Goal: Obtain resource: Obtain resource

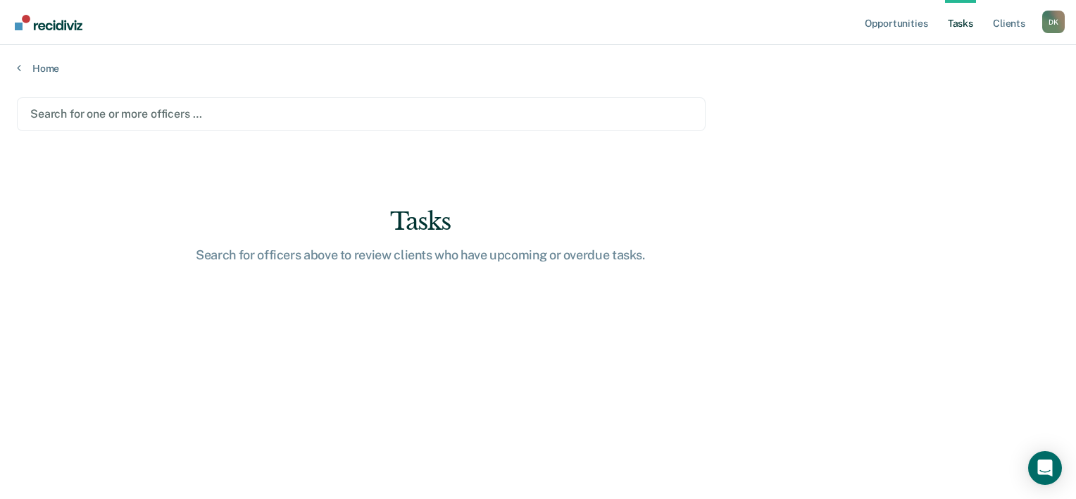
click at [112, 113] on div at bounding box center [361, 114] width 662 height 16
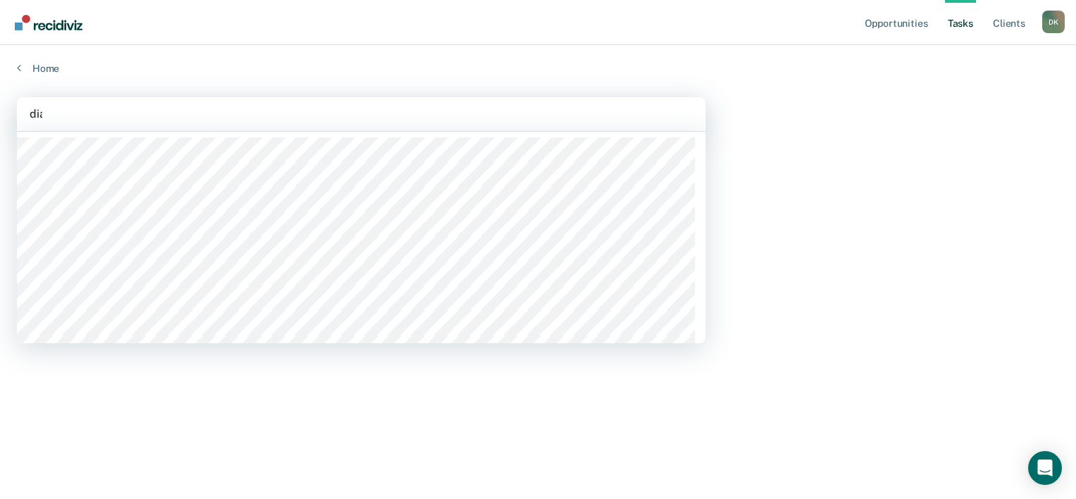
type input "diaz"
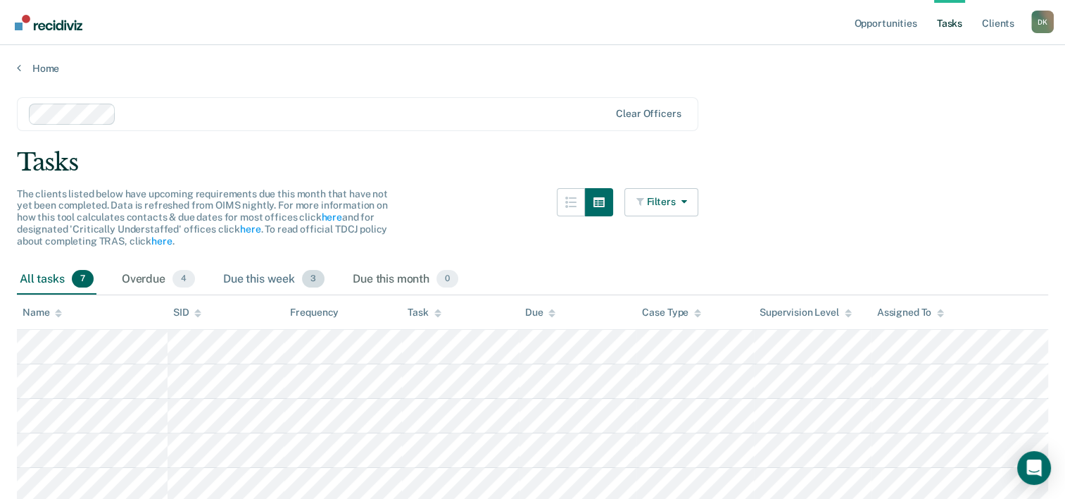
click at [270, 282] on div "Due this week 3" at bounding box center [273, 279] width 107 height 31
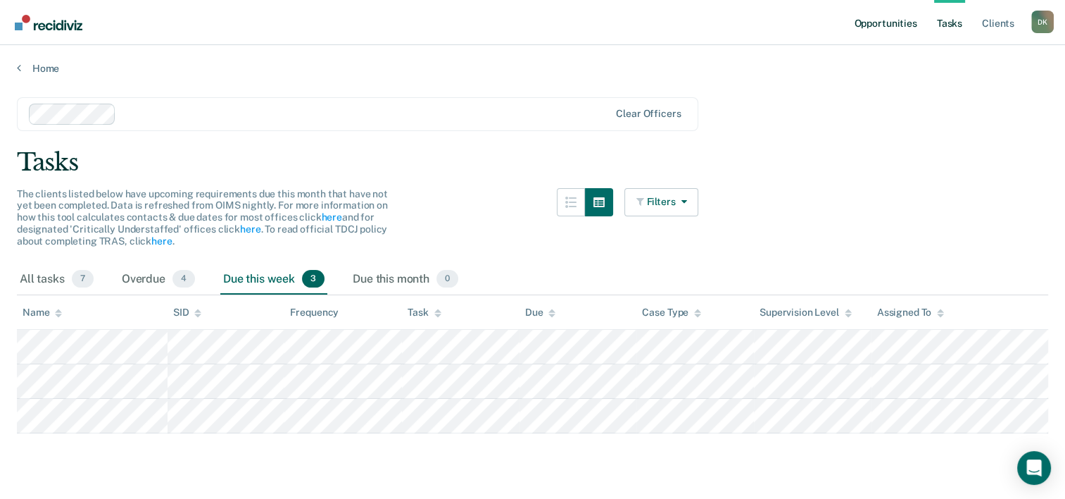
click at [874, 35] on link "Opportunities" at bounding box center [885, 22] width 68 height 45
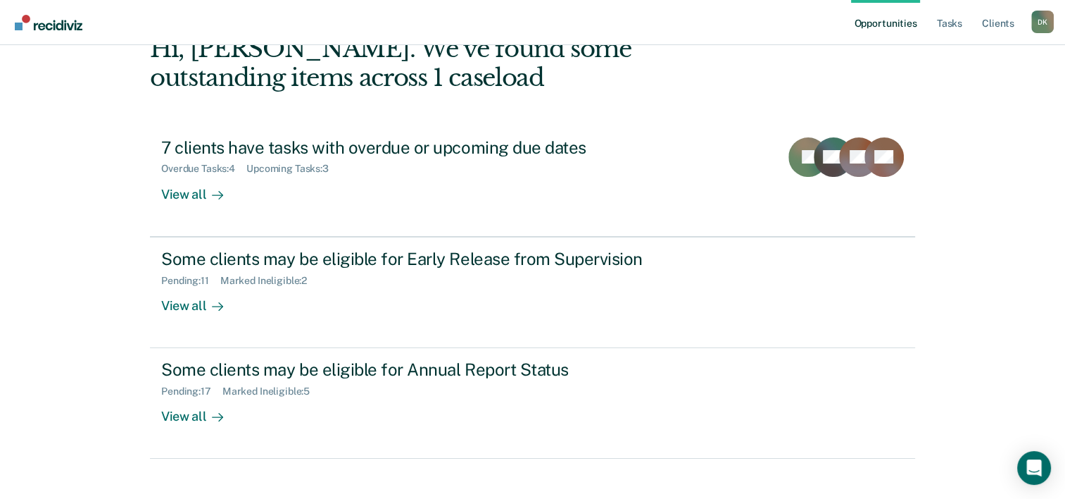
scroll to position [99, 0]
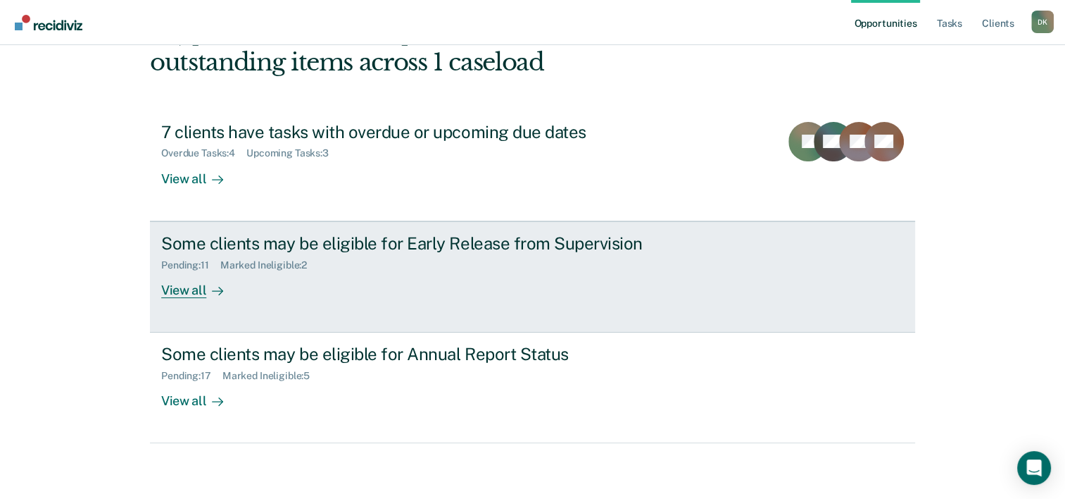
click at [198, 289] on div "View all" at bounding box center [200, 283] width 79 height 27
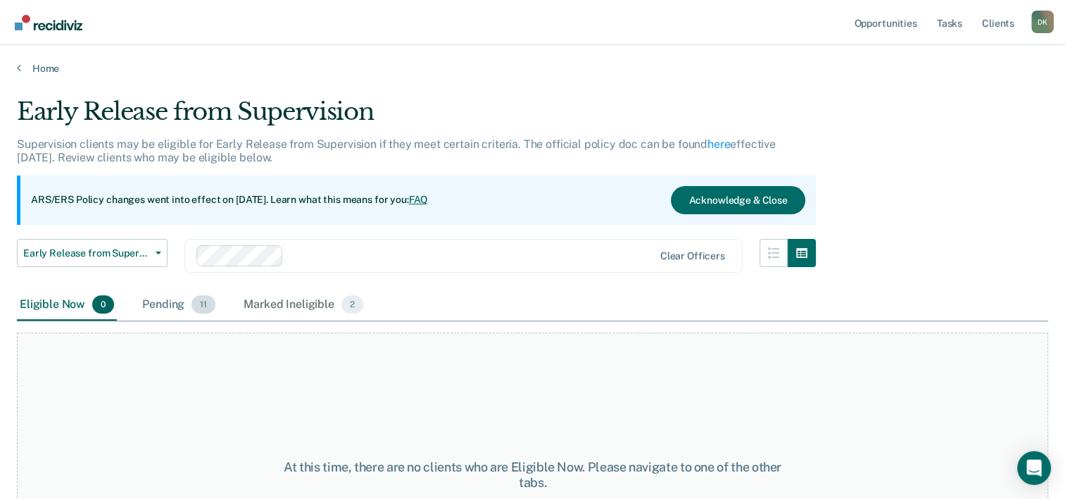
click at [175, 313] on div "Pending 11" at bounding box center [178, 304] width 79 height 31
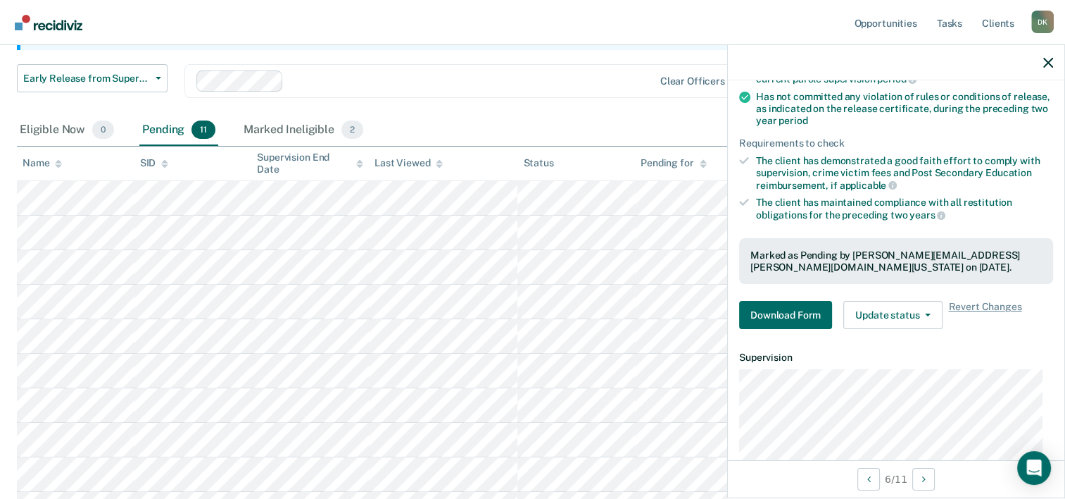
scroll to position [239, 0]
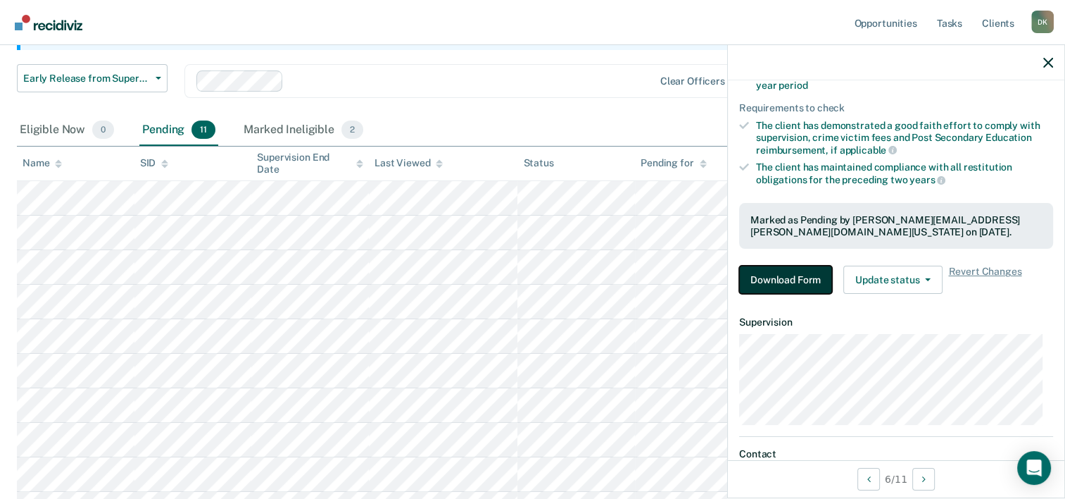
click at [801, 277] on button "Download Form" at bounding box center [785, 279] width 93 height 28
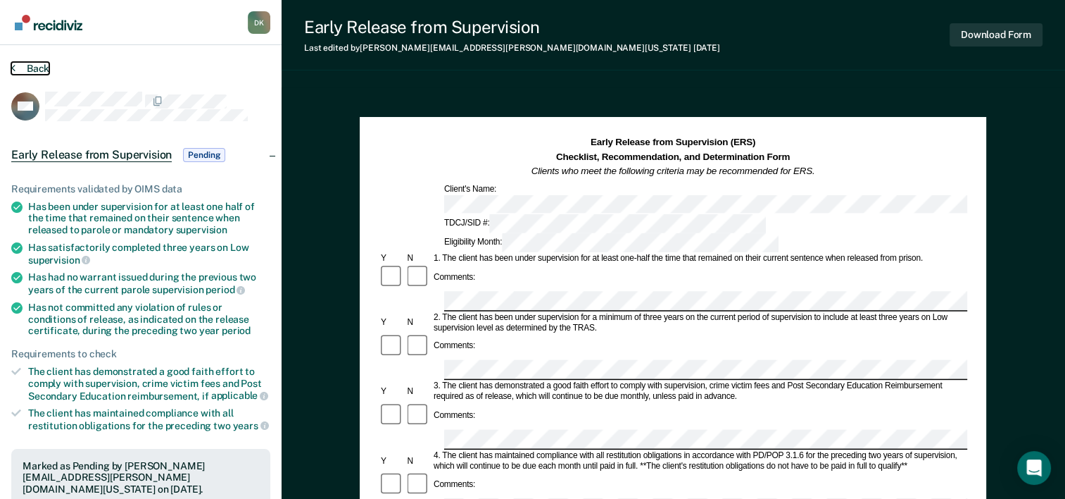
click at [33, 68] on button "Back" at bounding box center [30, 68] width 38 height 13
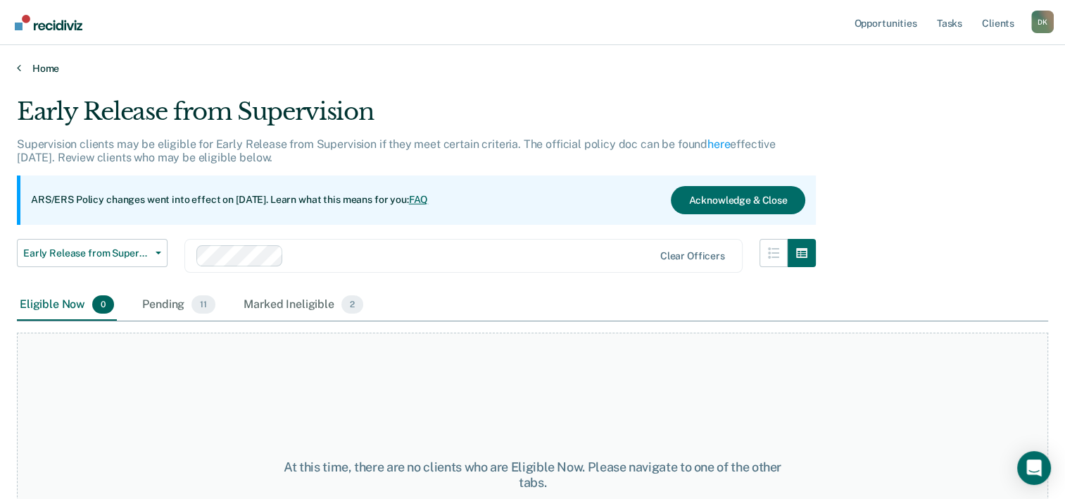
click at [54, 62] on link "Home" at bounding box center [533, 68] width 1032 height 13
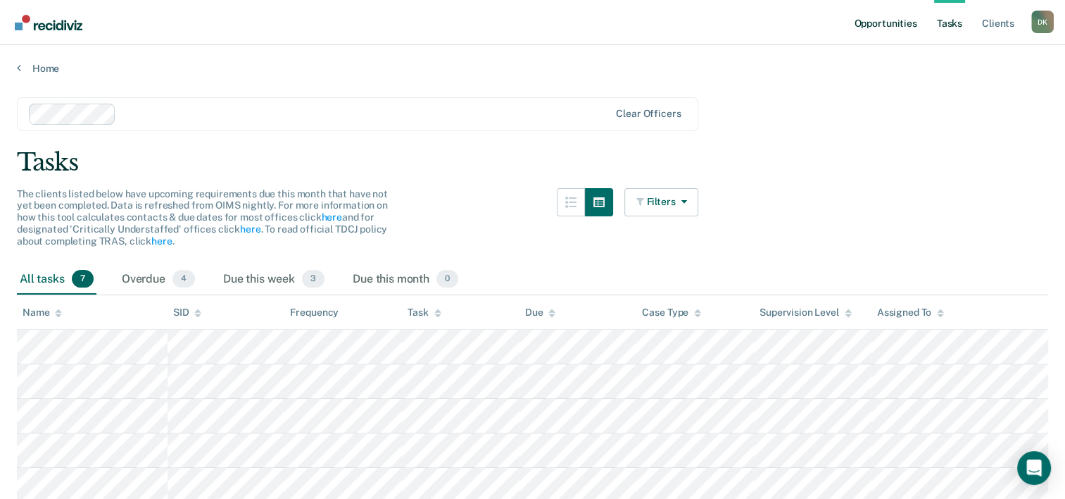
click at [896, 35] on link "Opportunities" at bounding box center [885, 22] width 68 height 45
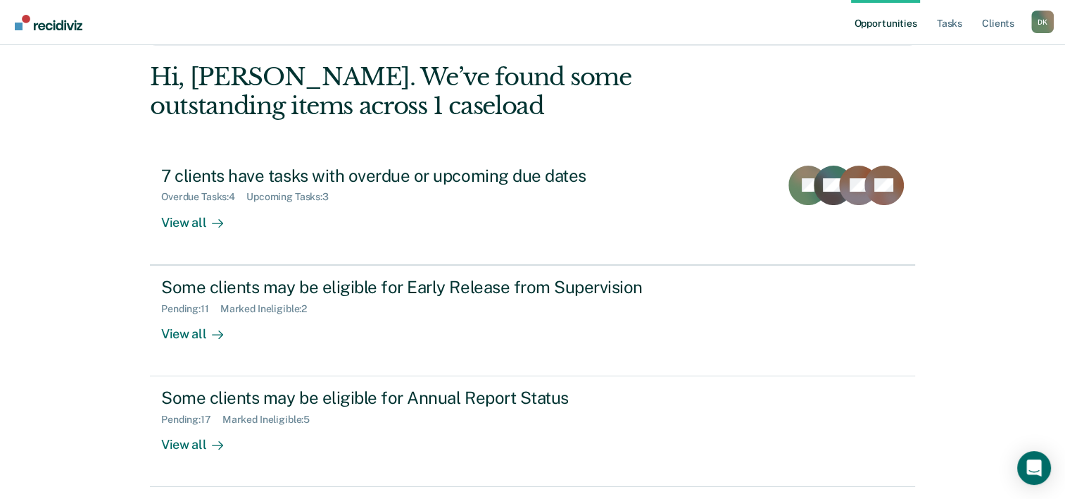
scroll to position [99, 0]
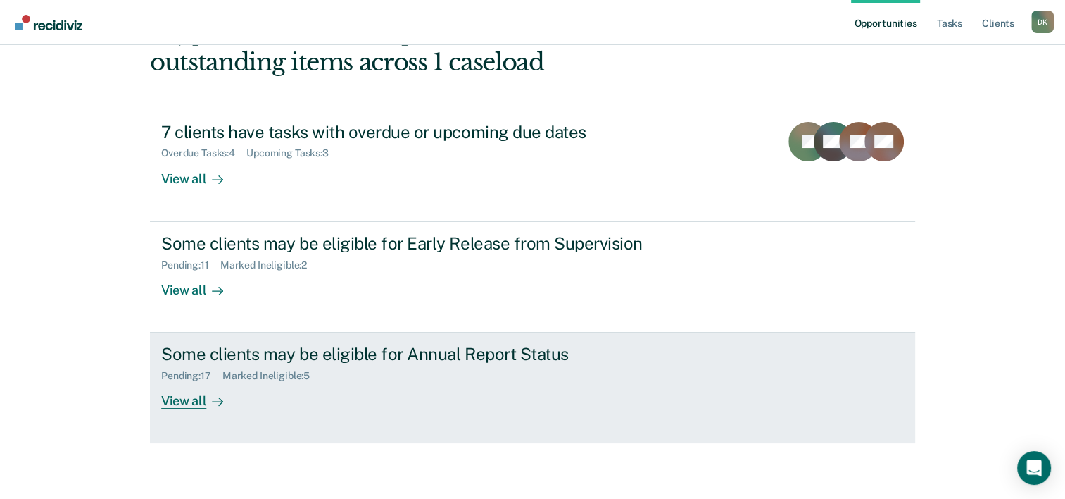
click at [217, 396] on icon at bounding box center [217, 401] width 11 height 11
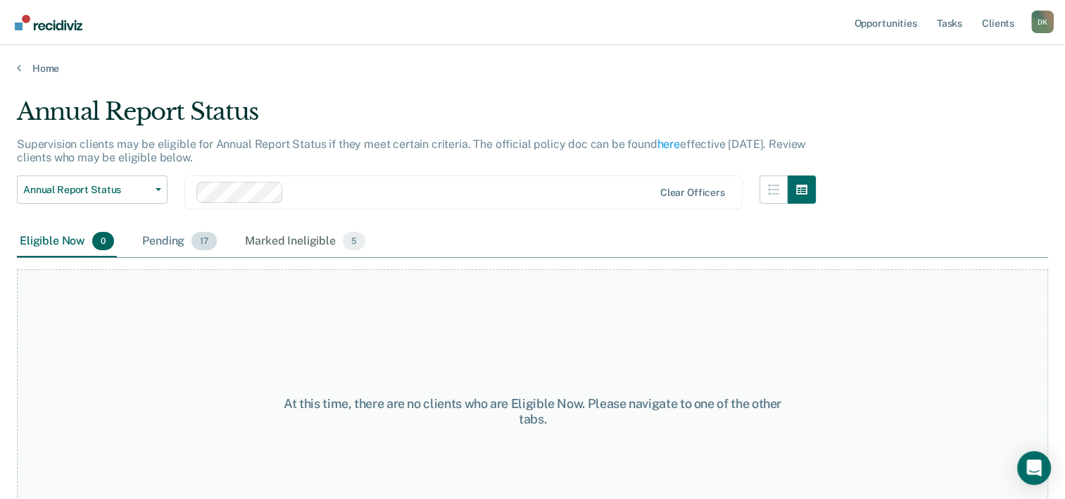
click at [192, 237] on span "17" at bounding box center [204, 241] width 25 height 18
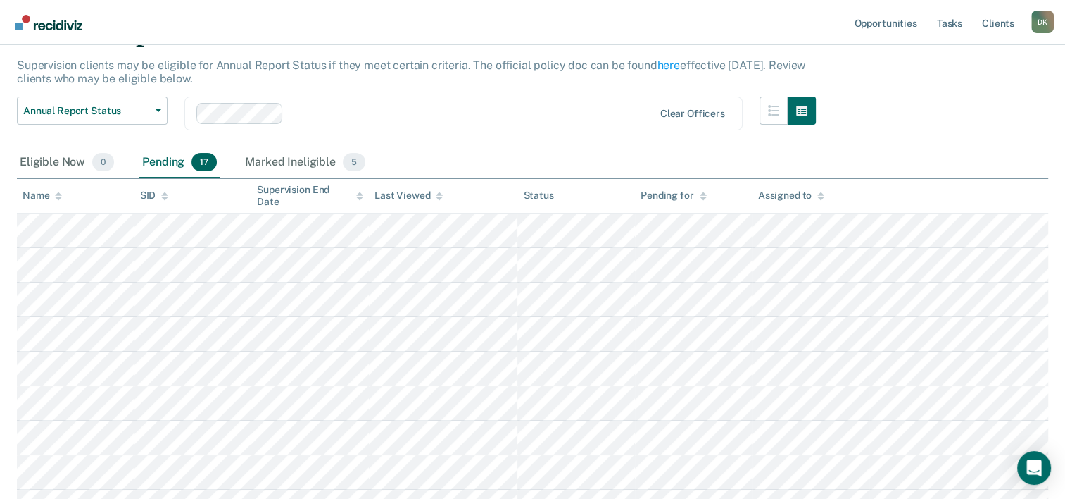
scroll to position [73, 0]
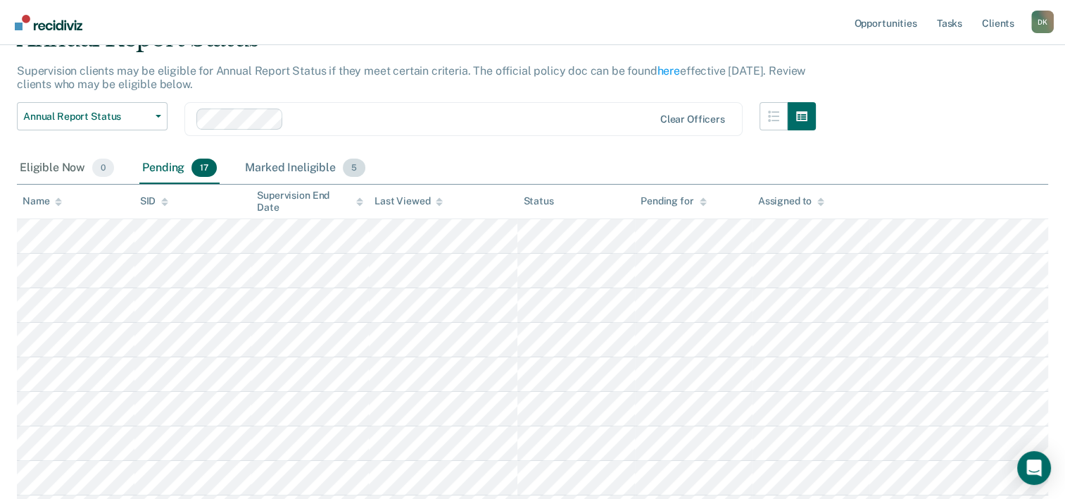
click at [324, 172] on div "Marked Ineligible 5" at bounding box center [305, 168] width 126 height 31
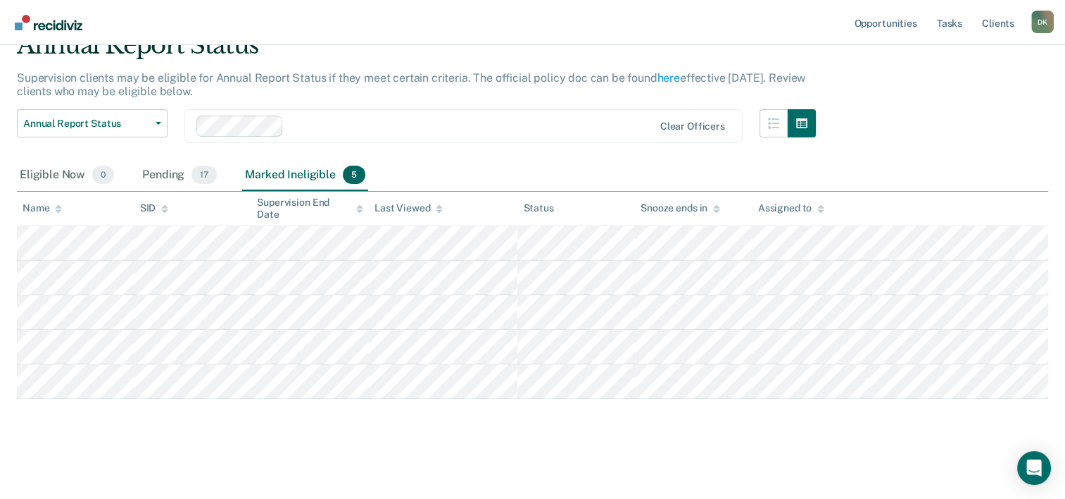
scroll to position [0, 0]
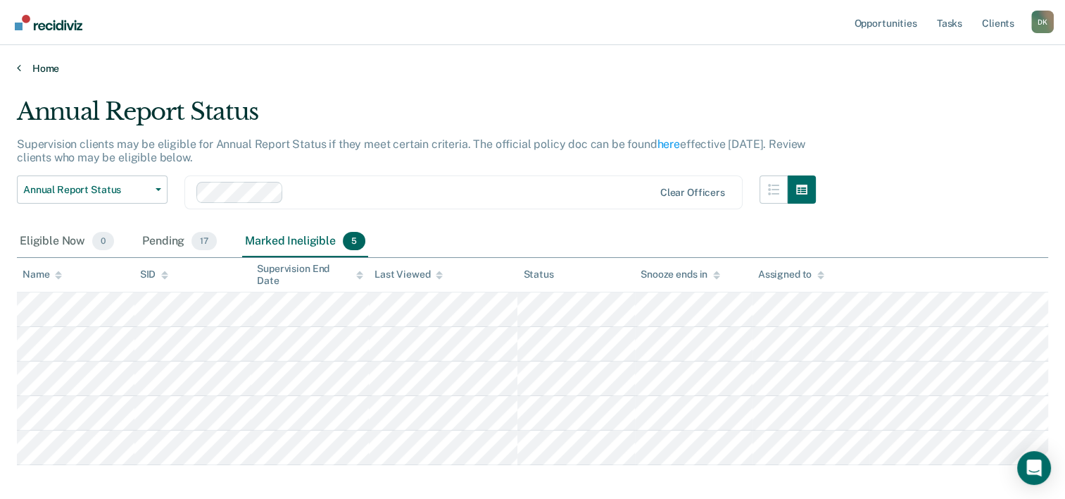
click at [35, 64] on link "Home" at bounding box center [533, 68] width 1032 height 13
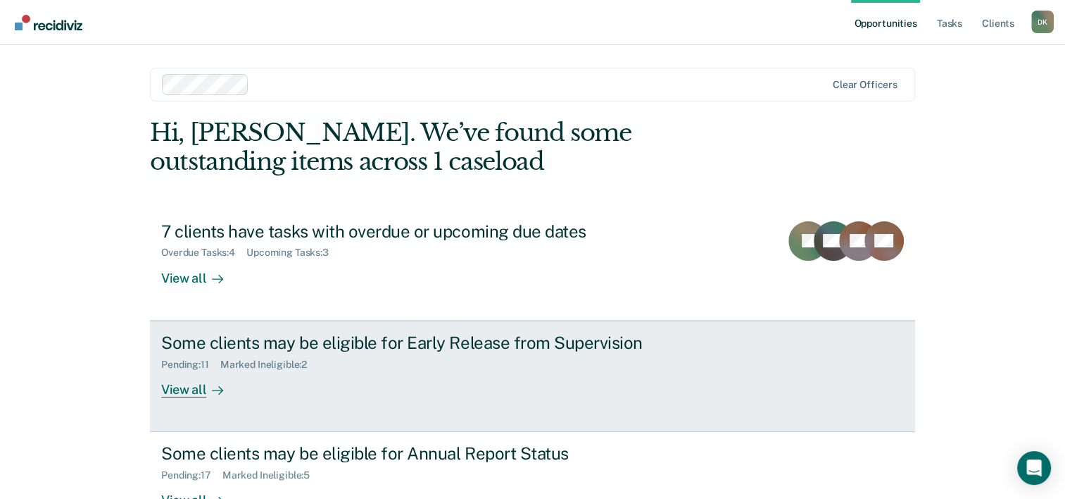
click at [420, 360] on div "Pending : 11 Marked Ineligible : 2" at bounding box center [408, 362] width 494 height 18
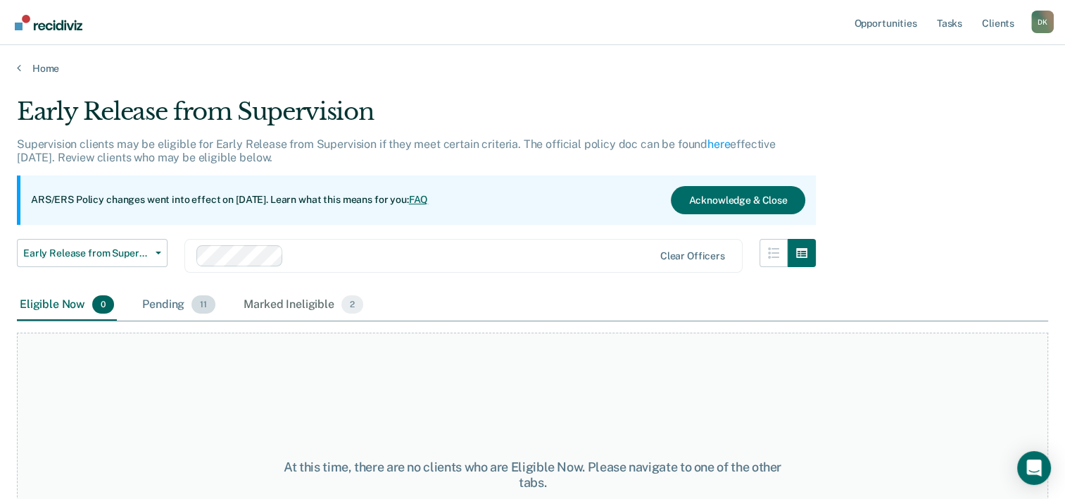
click at [154, 304] on div "Pending 11" at bounding box center [178, 304] width 79 height 31
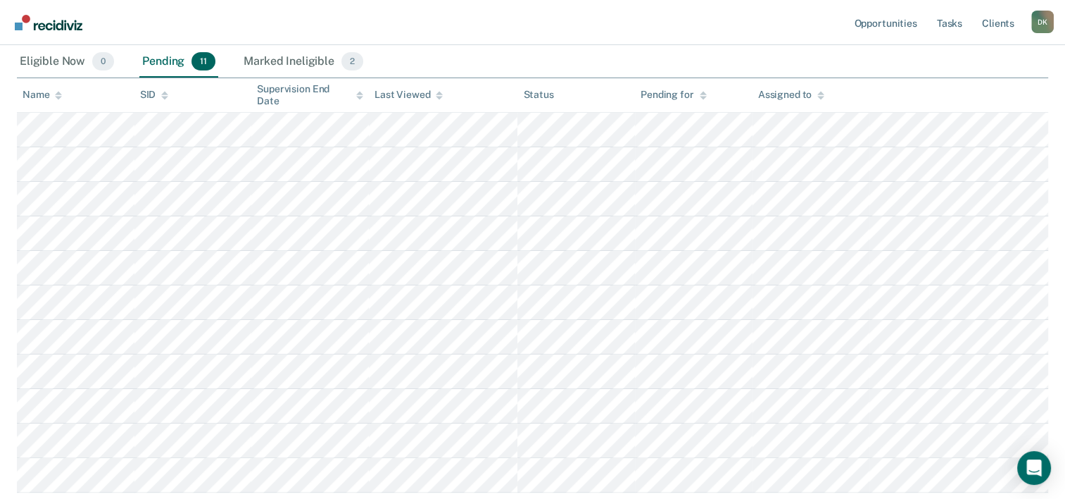
scroll to position [282, 0]
